Goal: Transaction & Acquisition: Purchase product/service

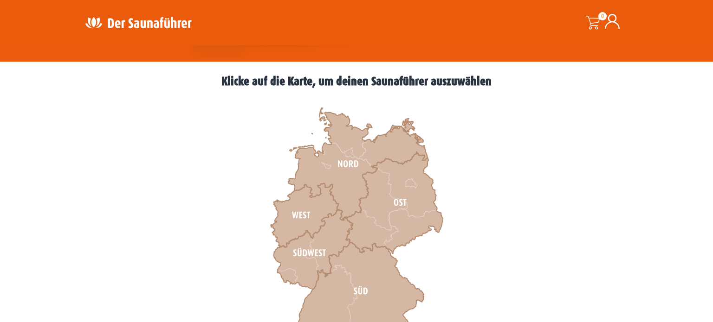
scroll to position [244, 0]
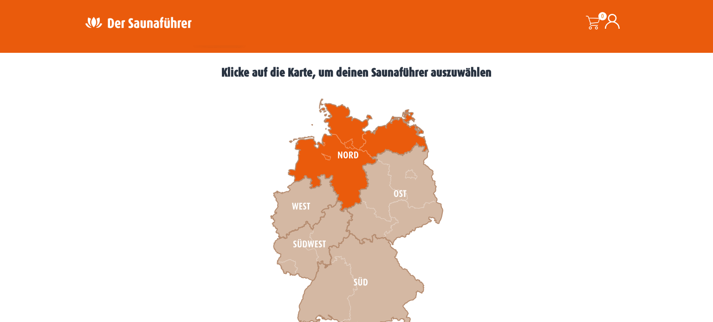
click at [350, 116] on icon at bounding box center [357, 155] width 139 height 113
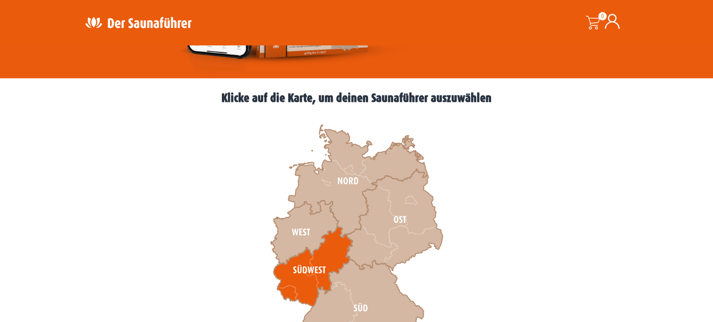
click at [301, 227] on icon at bounding box center [313, 267] width 79 height 80
